Goal: Navigation & Orientation: Find specific page/section

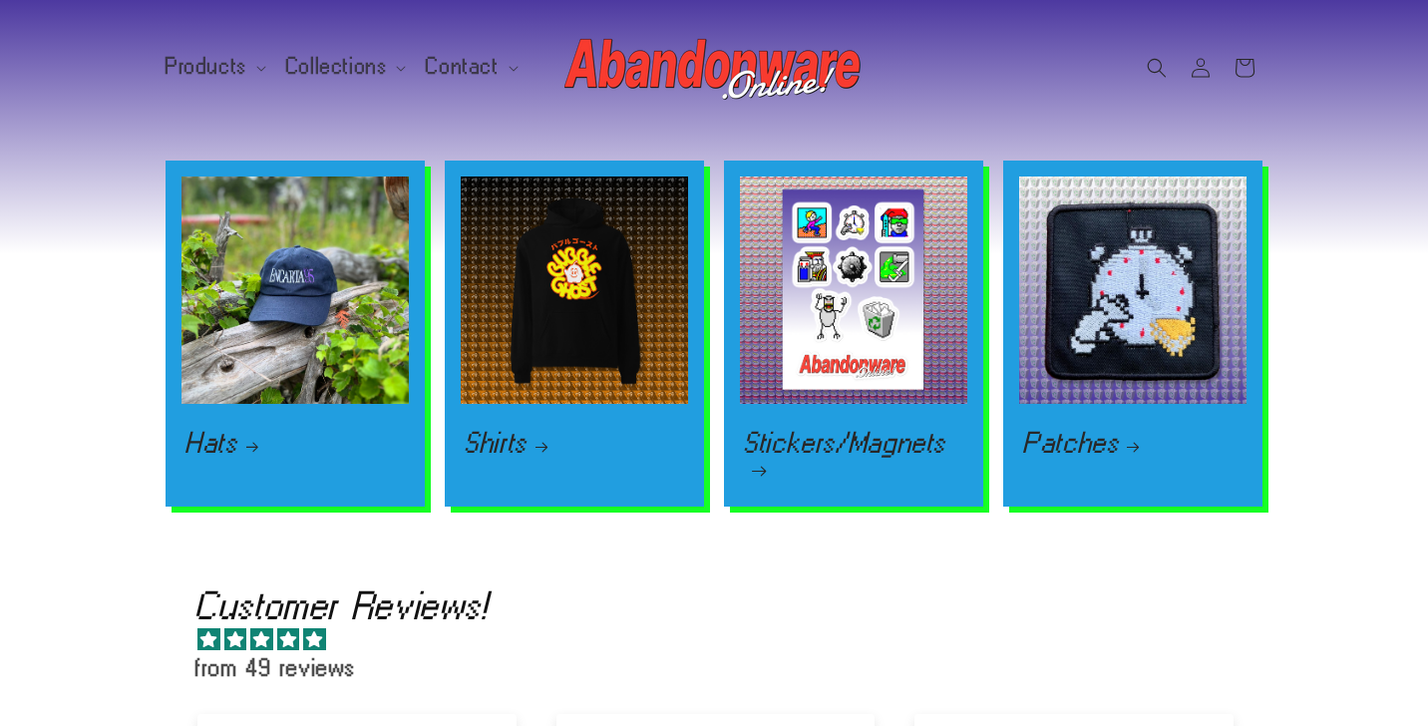
scroll to position [0, 2857]
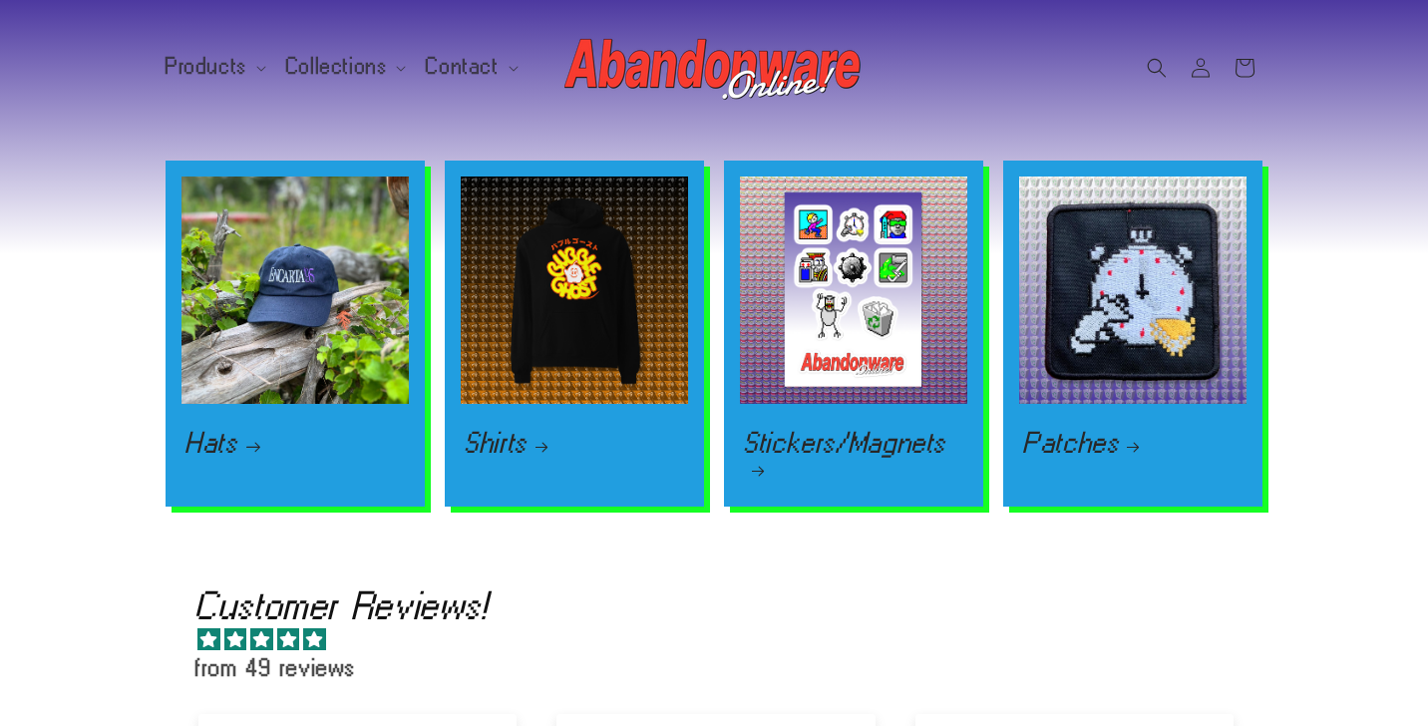
click at [269, 431] on link "Hats" at bounding box center [295, 443] width 219 height 24
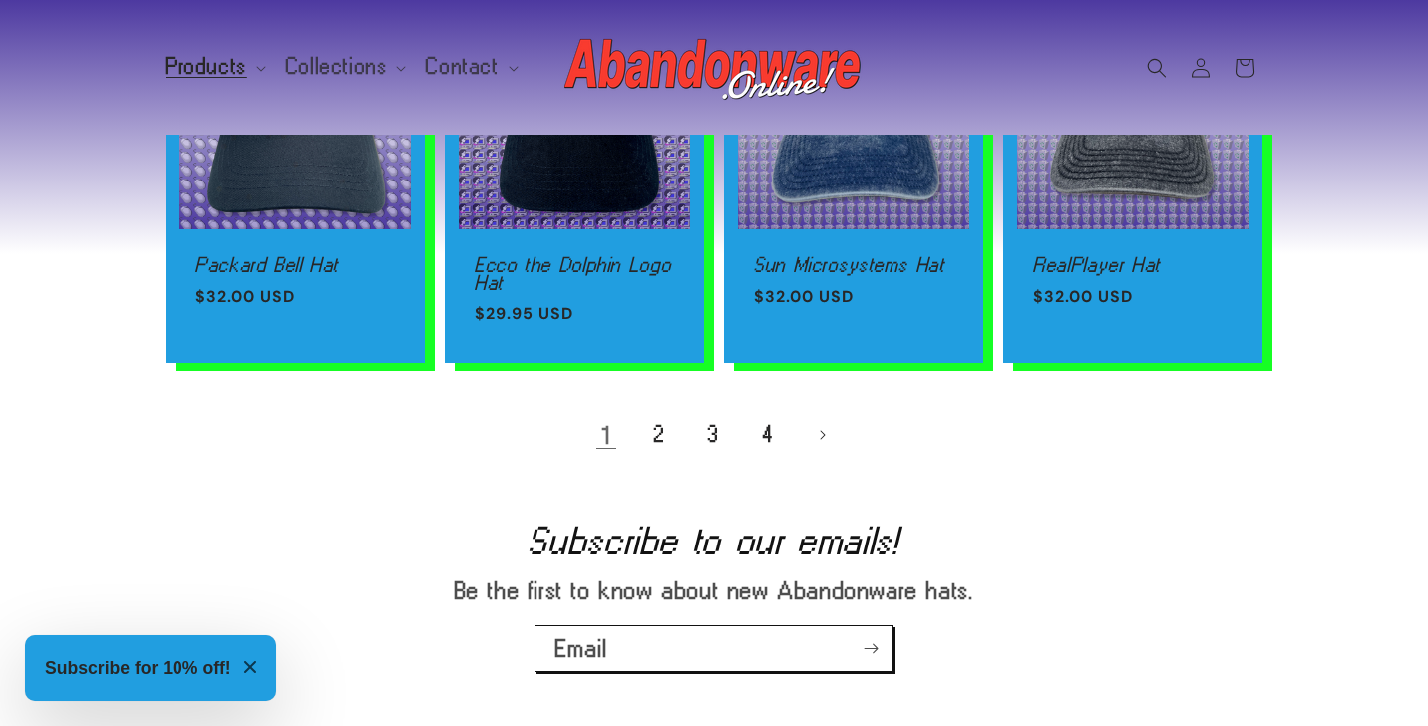
scroll to position [1450, 0]
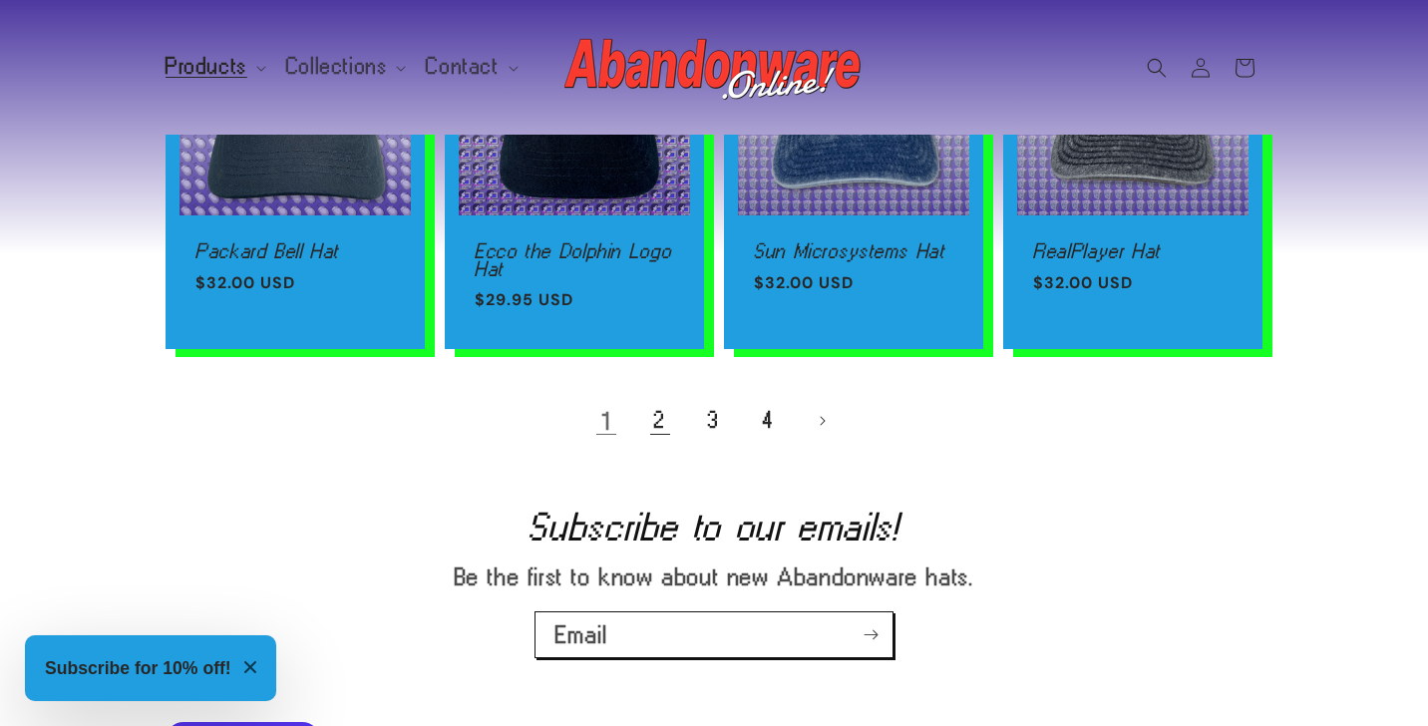
click at [663, 415] on link "2" at bounding box center [660, 421] width 44 height 44
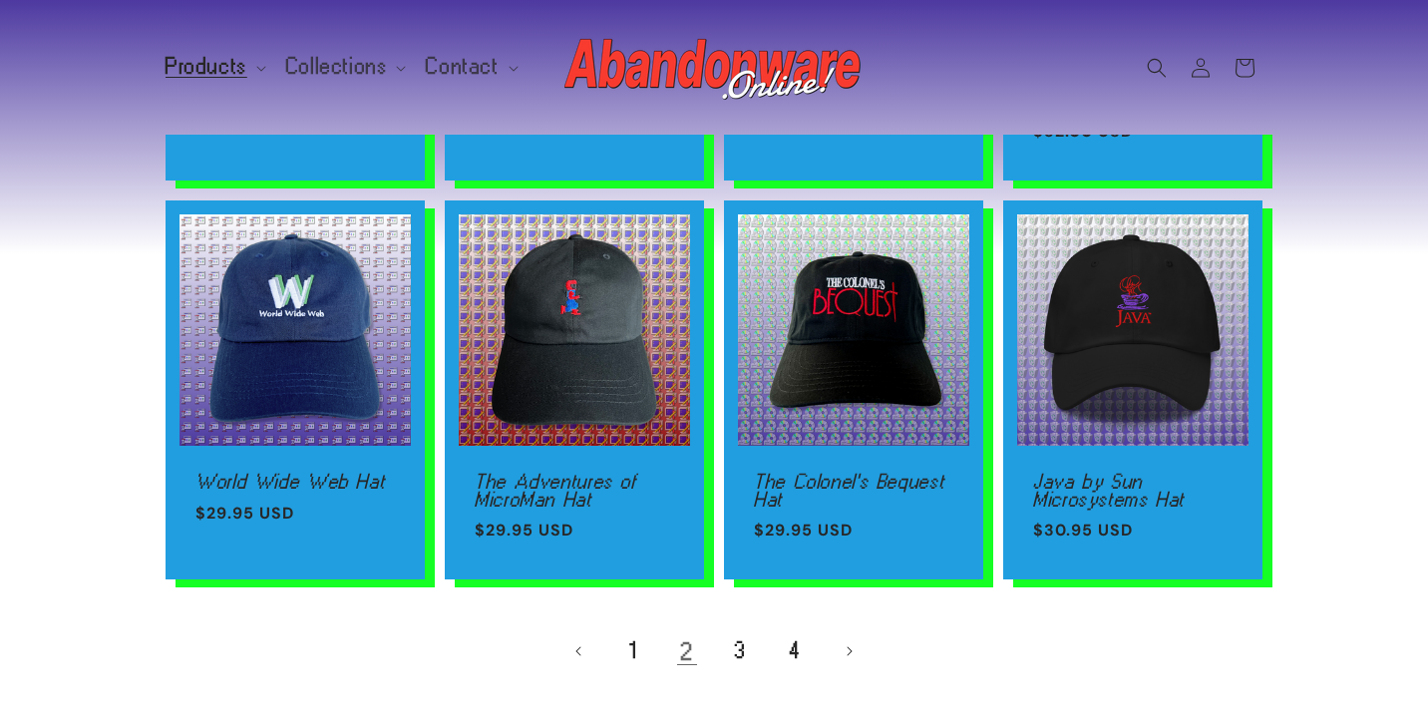
scroll to position [1258, 0]
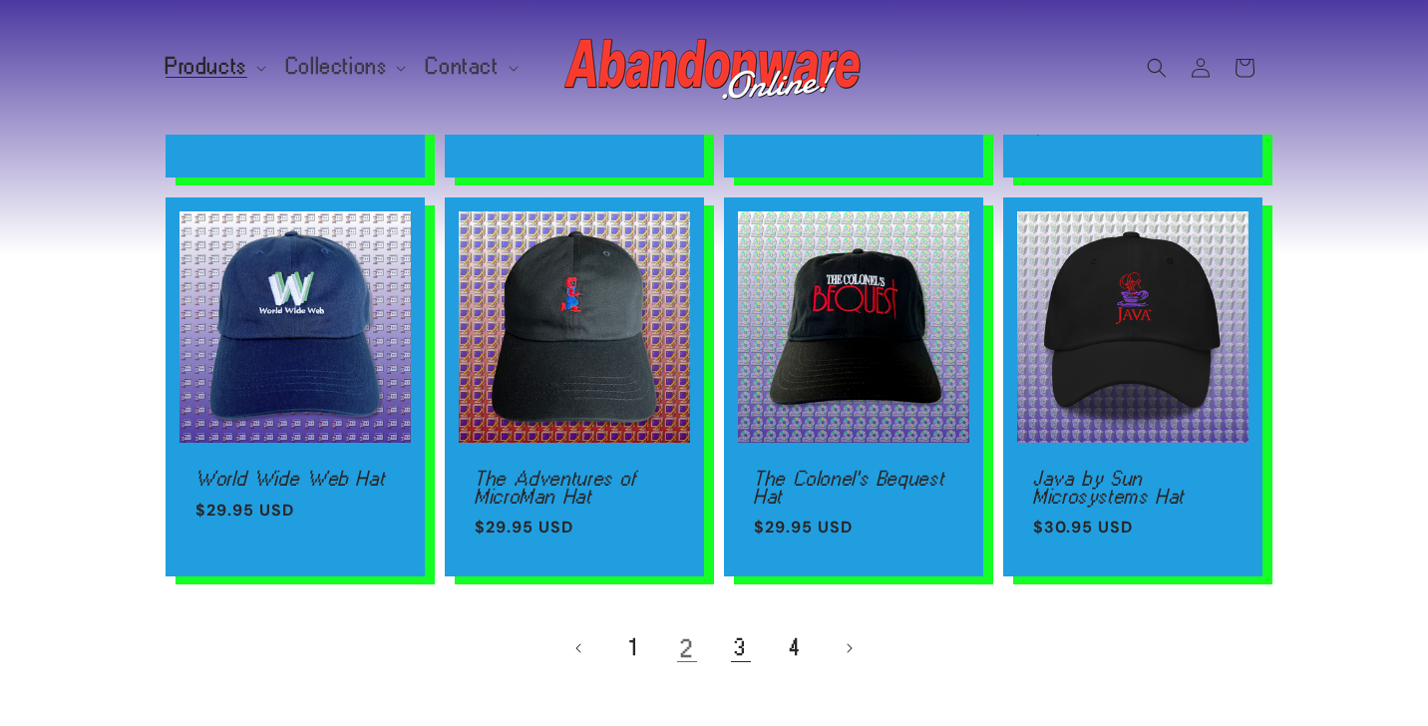
click at [744, 642] on link "3" at bounding box center [741, 648] width 44 height 44
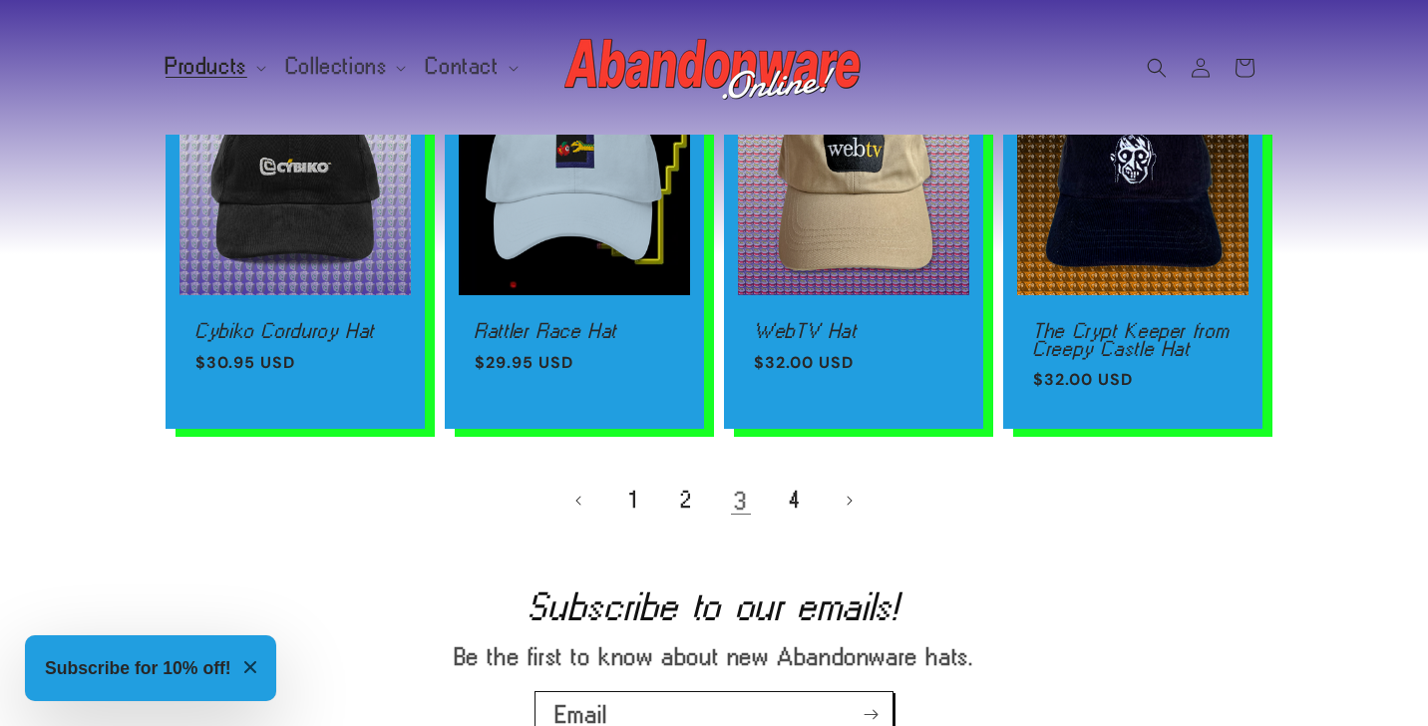
scroll to position [1382, 0]
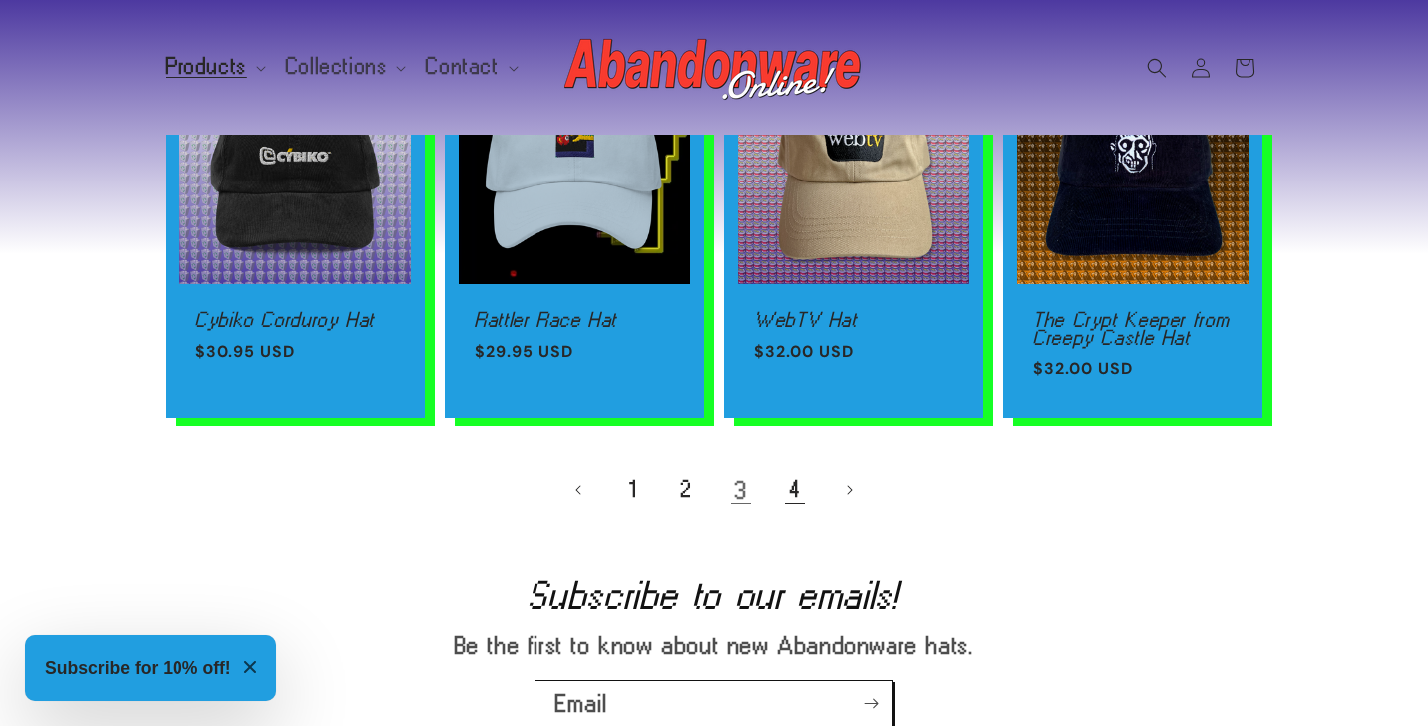
click at [783, 476] on link "4" at bounding box center [795, 490] width 44 height 44
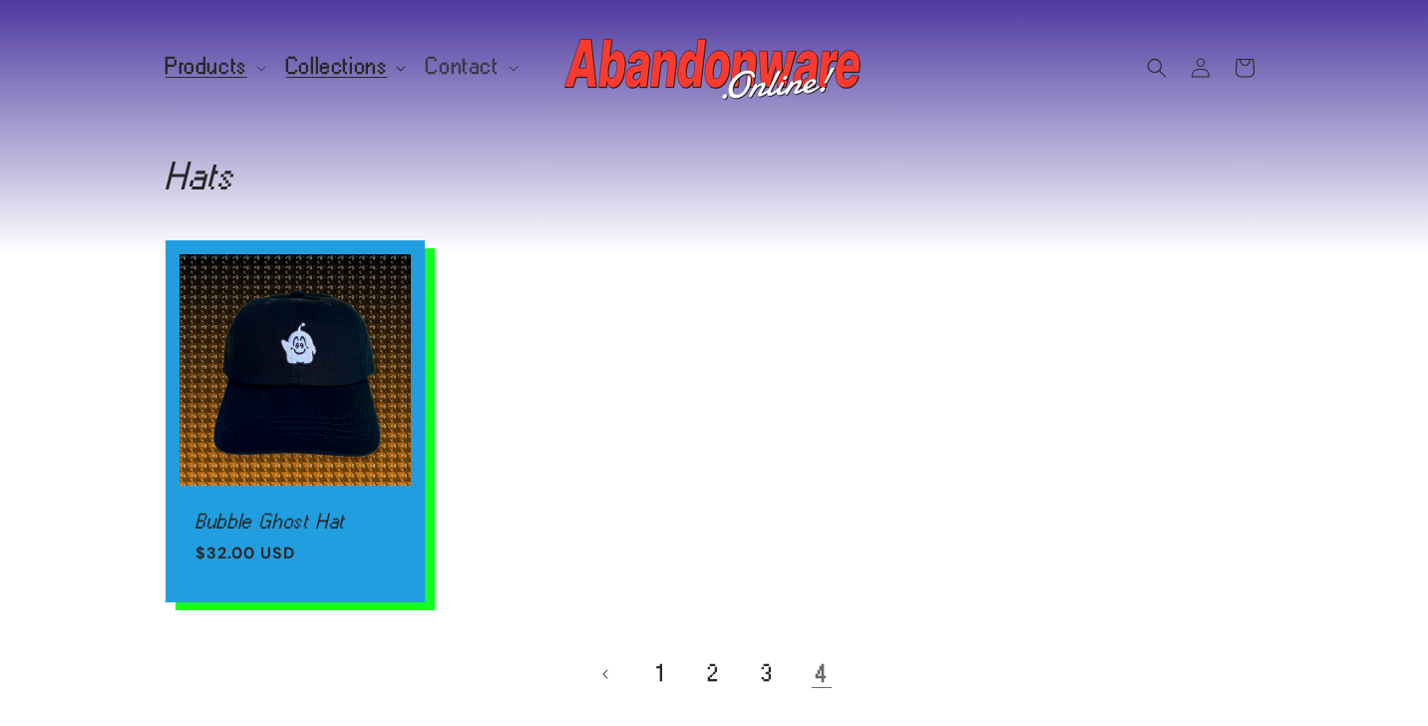
click at [347, 70] on span "Collections" at bounding box center [337, 67] width 102 height 18
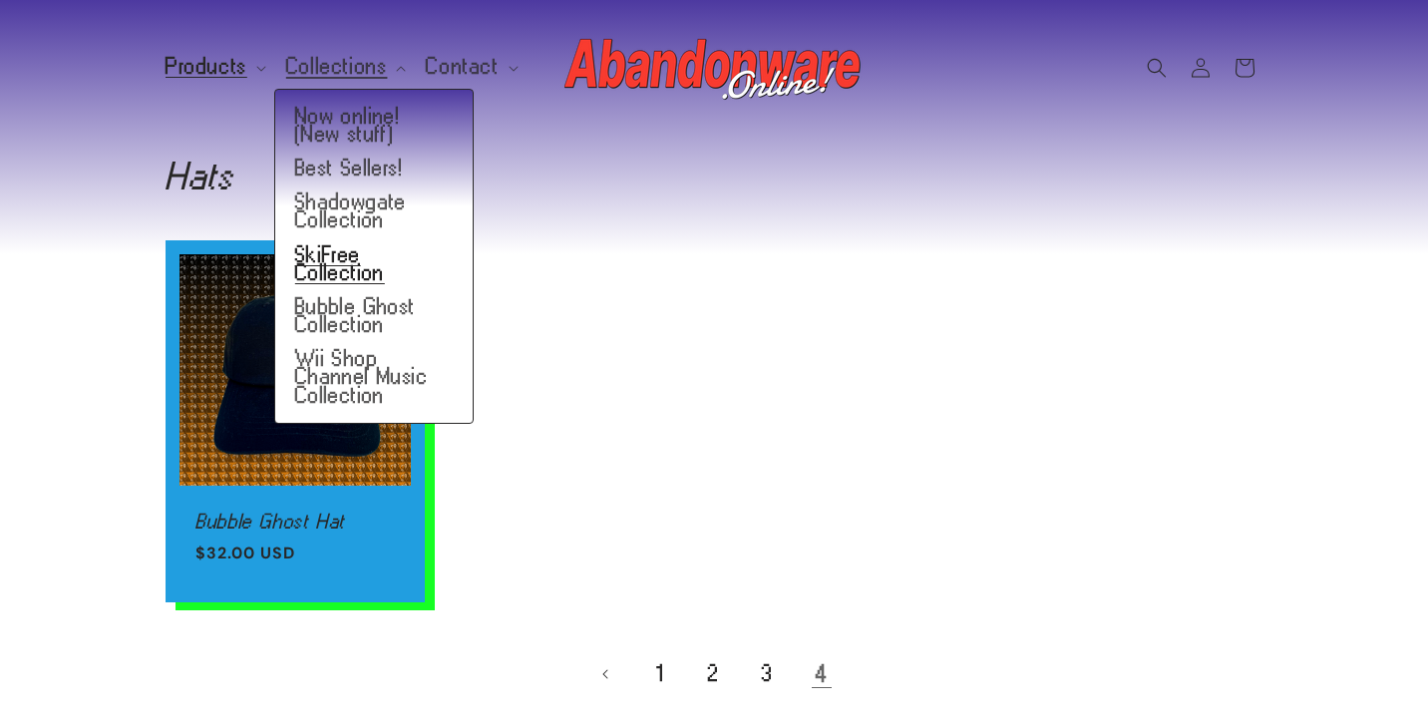
click at [365, 257] on link "SkiFree Collection" at bounding box center [374, 264] width 198 height 52
